Goal: Information Seeking & Learning: Learn about a topic

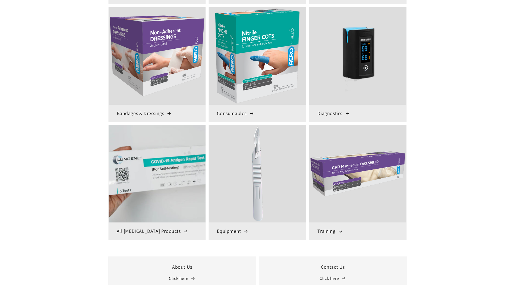
scroll to position [326, 0]
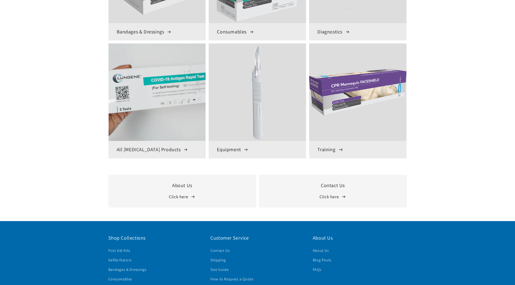
click at [328, 150] on h3 "Training" at bounding box center [358, 149] width 81 height 6
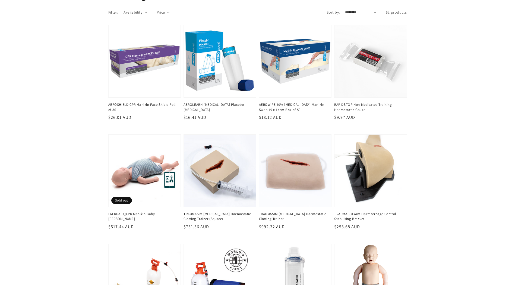
scroll to position [109, 0]
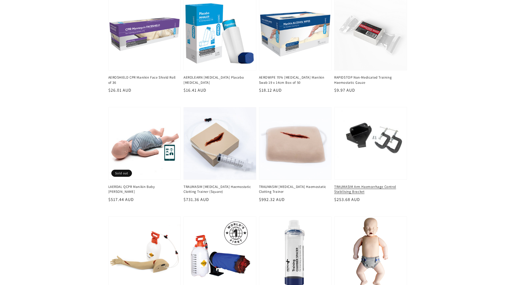
click at [360, 184] on link "TRAUMASIM Arm Haemorrhage Control Stabilising Bracket" at bounding box center [369, 189] width 70 height 10
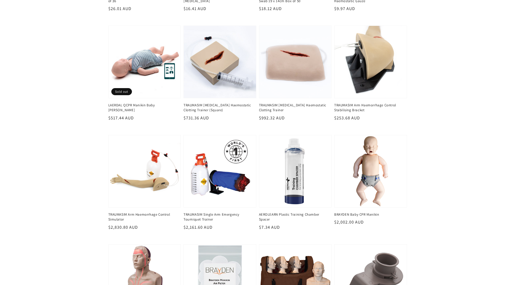
scroll to position [245, 0]
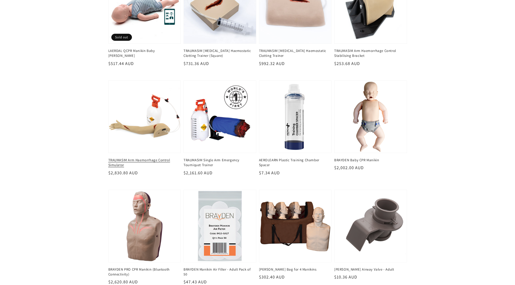
click at [150, 158] on link "TRAUMASIM Arm Haemorrhage Control Simulator" at bounding box center [143, 163] width 70 height 10
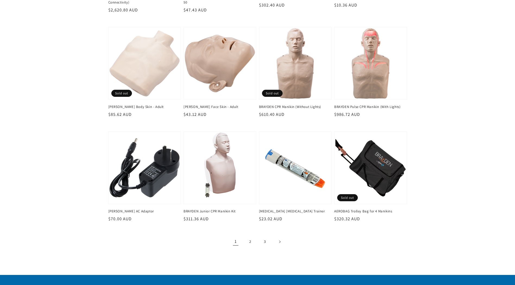
scroll to position [543, 0]
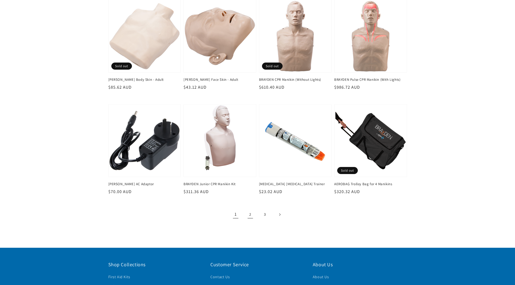
click at [251, 214] on link "2" at bounding box center [251, 214] width 12 height 12
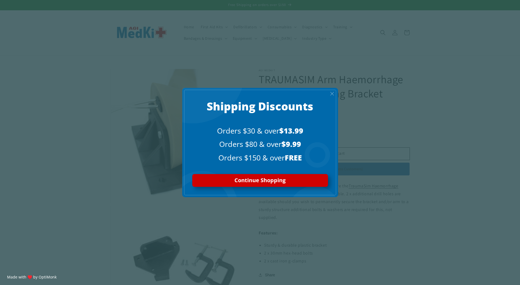
click at [330, 95] on span "X" at bounding box center [332, 93] width 4 height 6
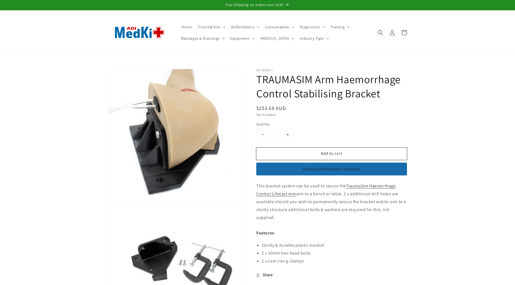
click at [434, 236] on section "Skip to product information Open media 1 in modal Open media 2 in modal 1 / of …" at bounding box center [257, 210] width 515 height 283
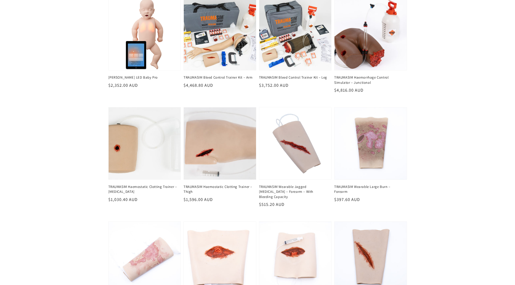
scroll to position [163, 0]
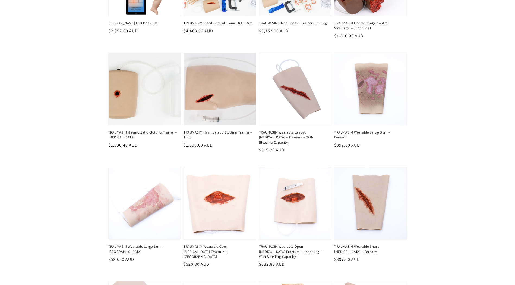
click at [218, 244] on link "TRAUMASIM Wearable Open [MEDICAL_DATA] Fracture – [GEOGRAPHIC_DATA]" at bounding box center [219, 251] width 70 height 15
click at [456, 141] on div "BRAYDEN Manikin LED Baby Pro Regular price $2,352.00 AUD Regular price Sale pri…" at bounding box center [257, 281] width 515 height 677
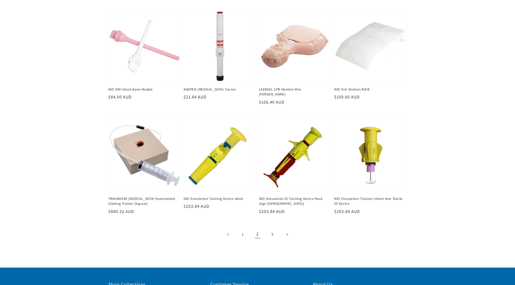
scroll to position [571, 0]
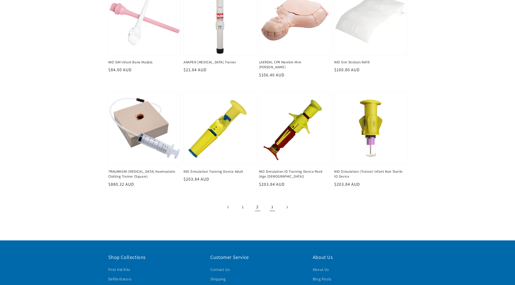
click at [273, 201] on link "3" at bounding box center [273, 207] width 12 height 12
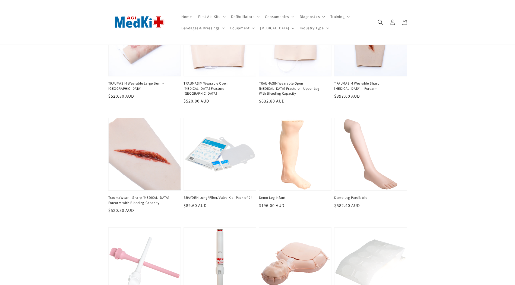
scroll to position [299, 0]
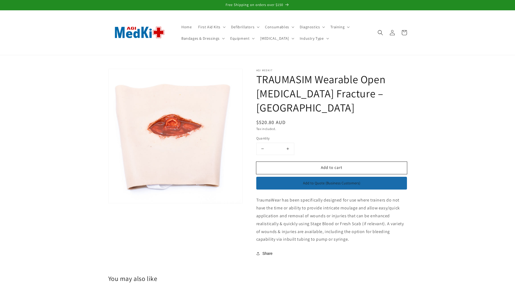
scroll to position [54, 0]
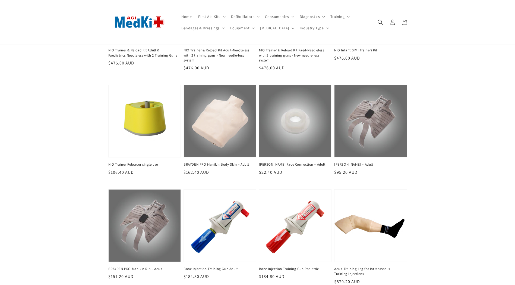
scroll to position [27, 0]
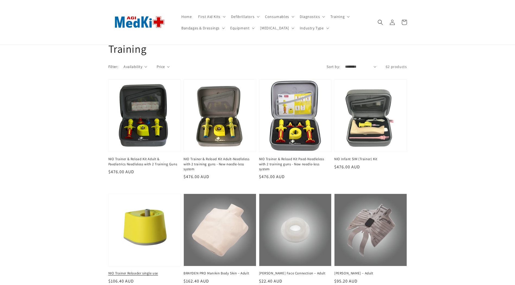
click at [137, 273] on link "NIO Trainer Reloader single use" at bounding box center [143, 273] width 70 height 5
